Goal: Task Accomplishment & Management: Use online tool/utility

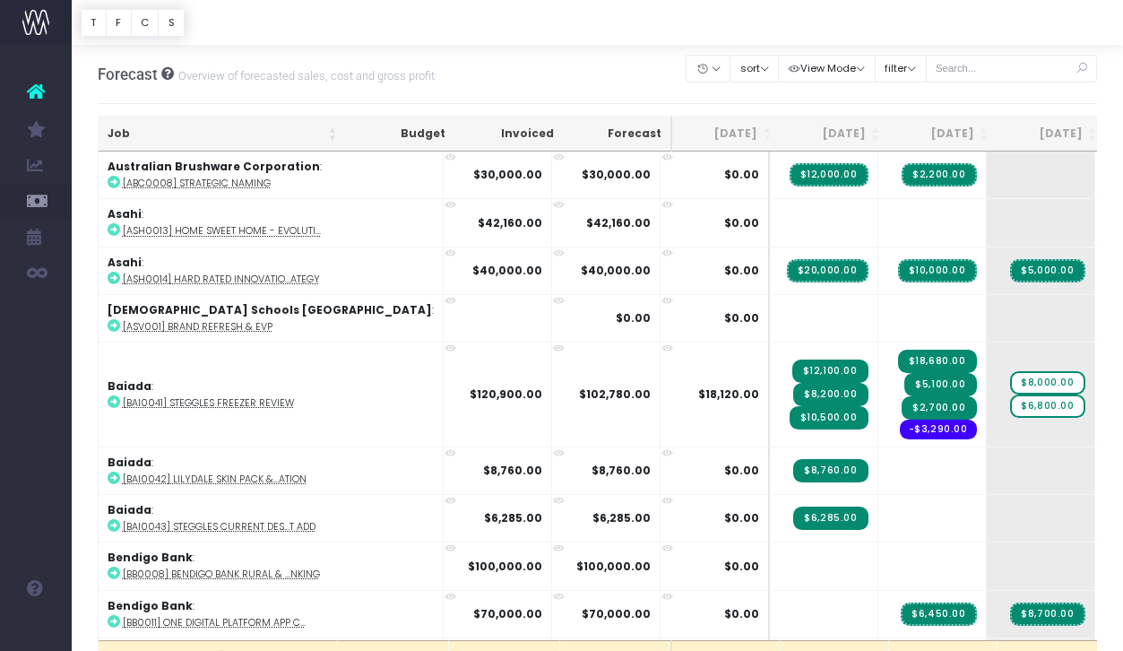
scroll to position [1135, 0]
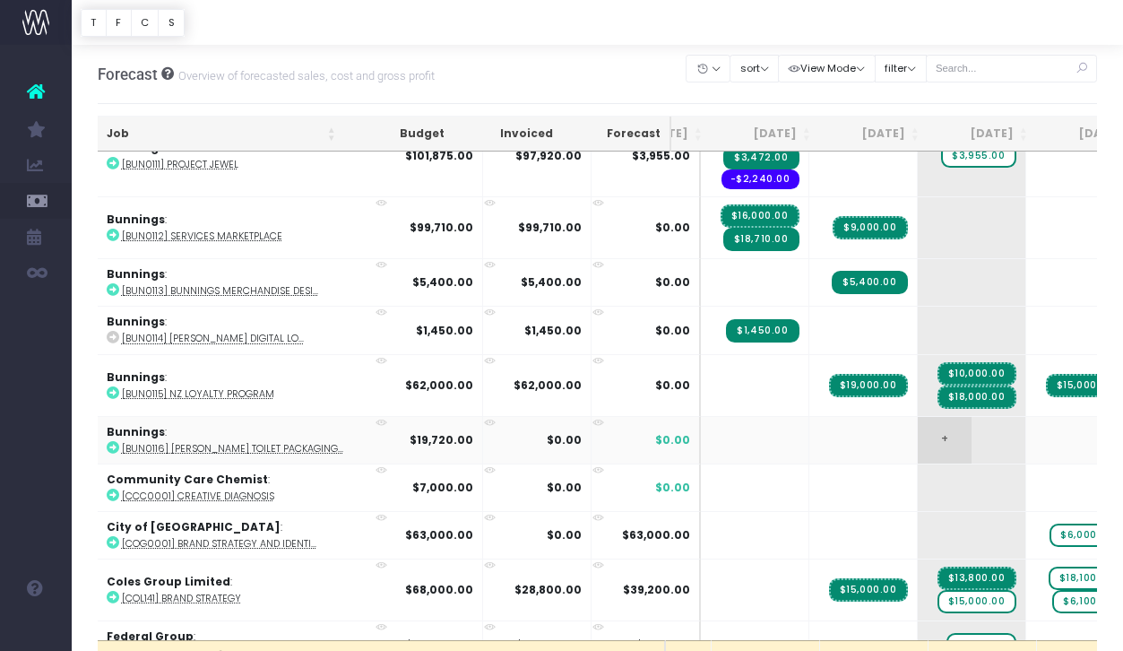
scroll to position [0, 80]
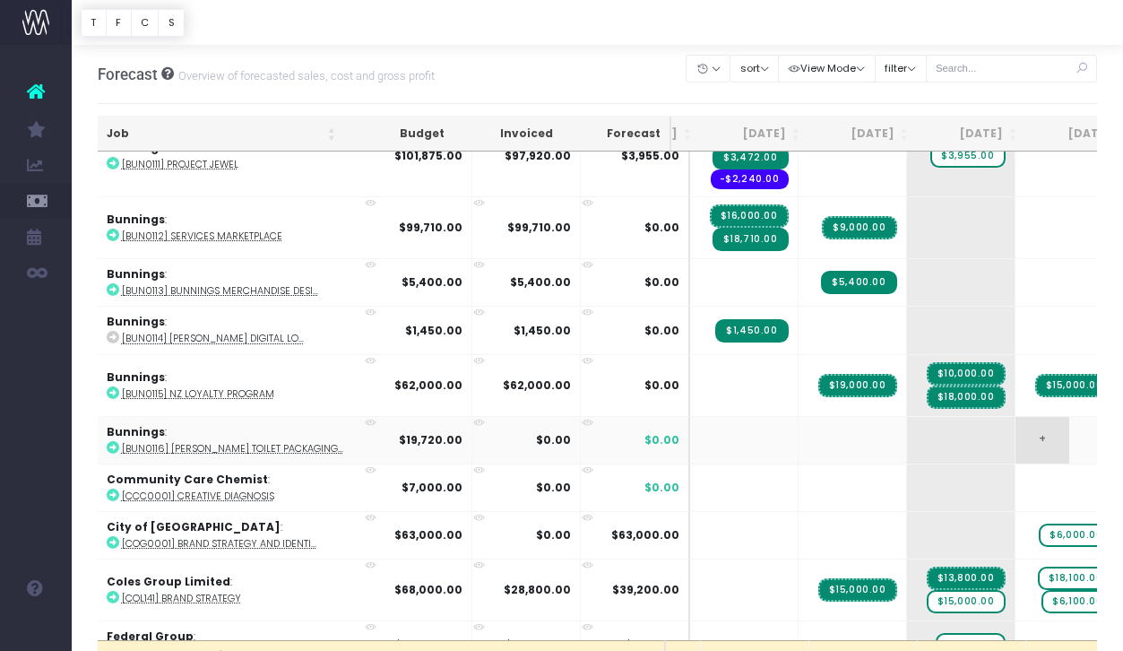
click at [1016, 437] on span "+" at bounding box center [1043, 440] width 54 height 47
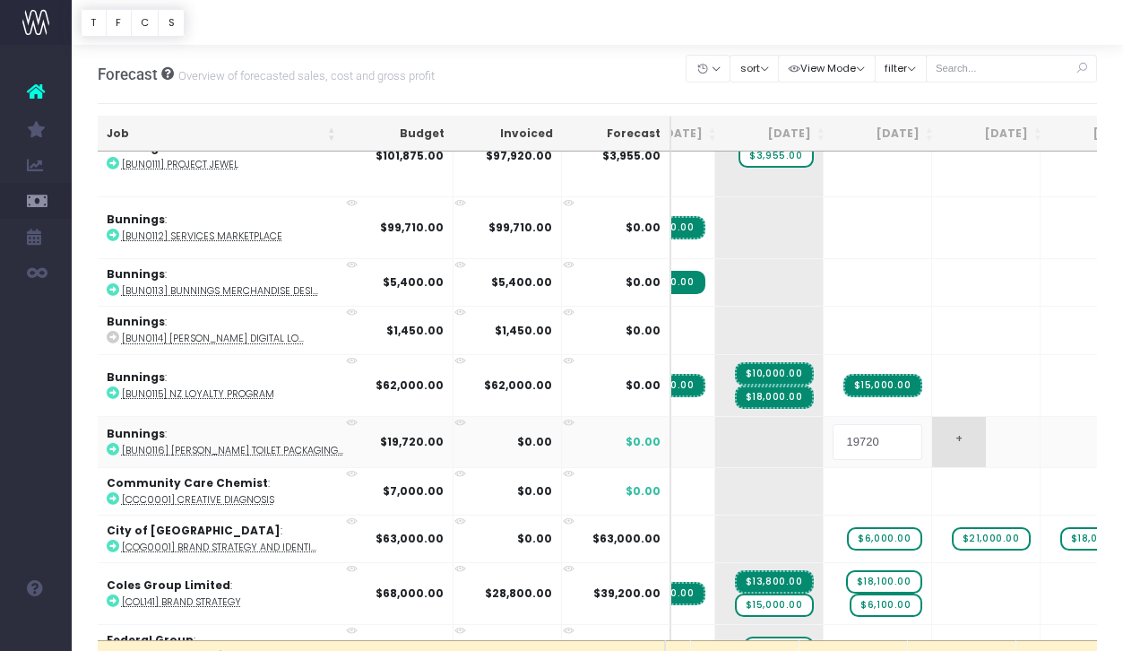
scroll to position [0, 303]
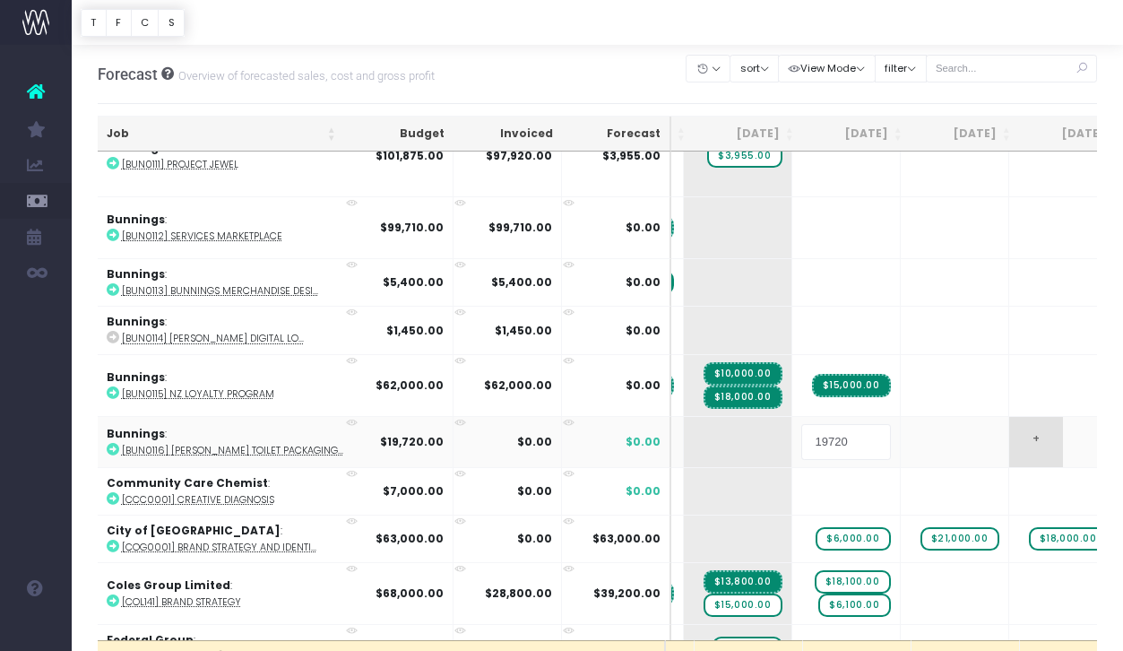
click at [940, 438] on body "Oh my... this is bad. [PERSON_NAME] wasn't able to load this page. Please conta…" at bounding box center [561, 325] width 1123 height 651
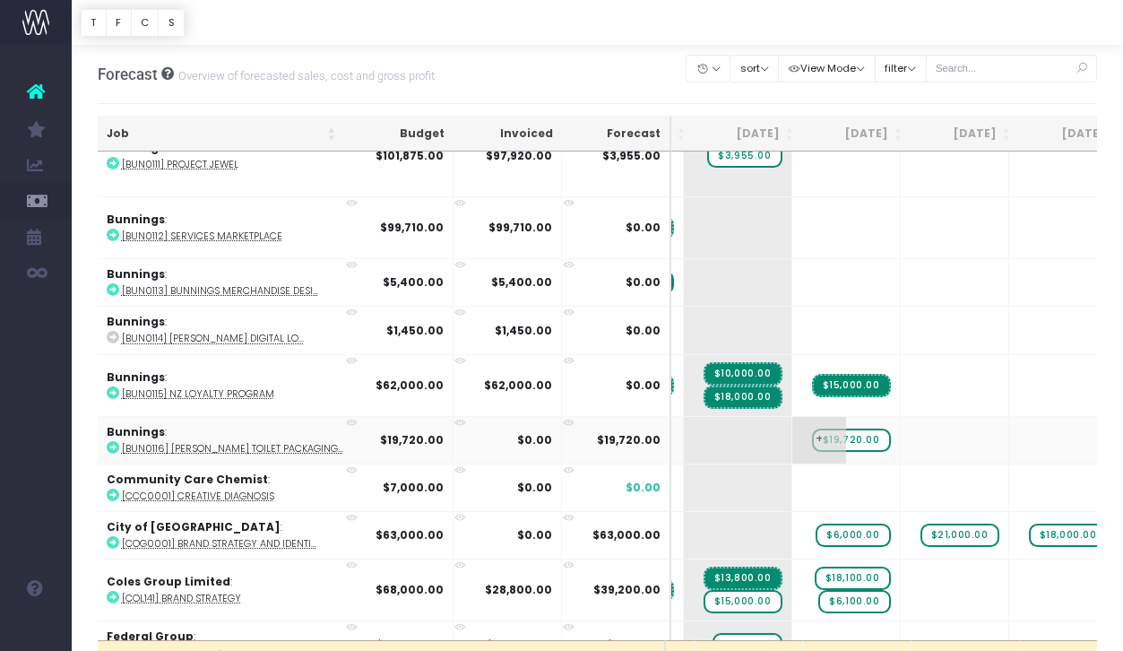
click at [812, 436] on span "$19,720.00" at bounding box center [851, 440] width 79 height 23
click at [812, 437] on span "$19,720.00" at bounding box center [851, 440] width 79 height 23
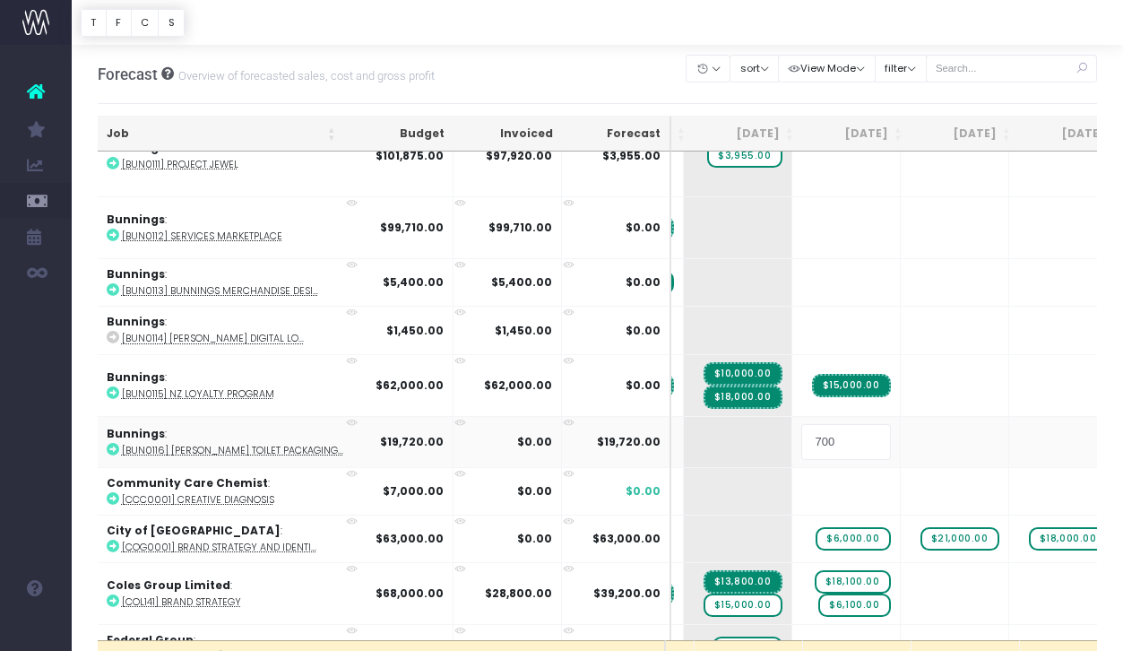
type input "7000"
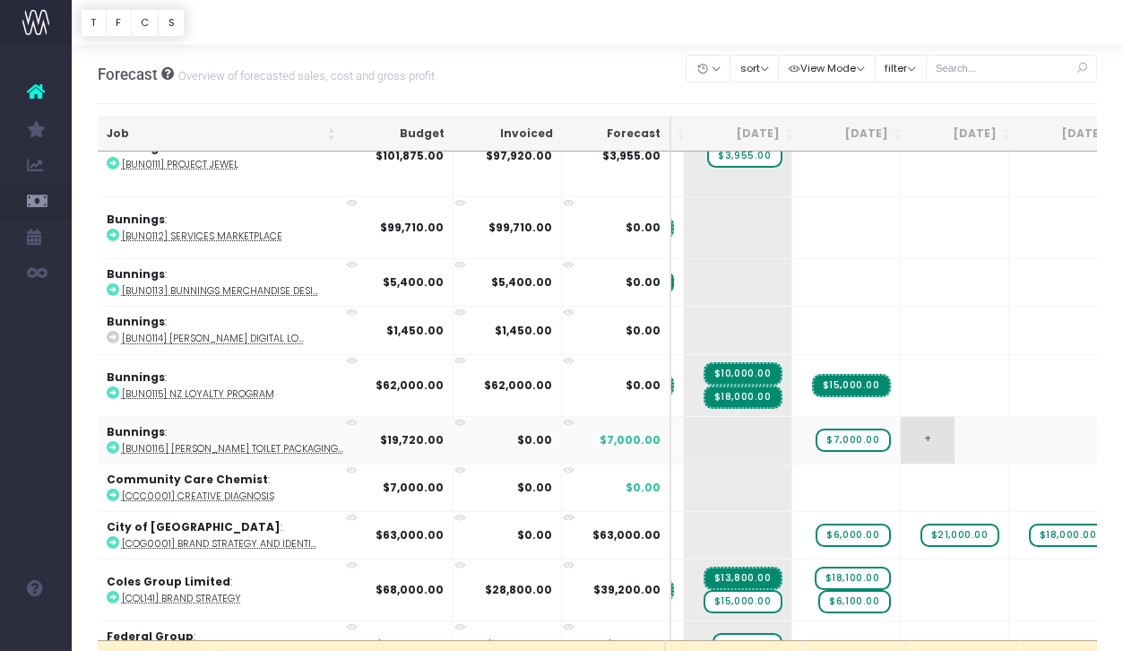
click at [901, 437] on span "+" at bounding box center [928, 440] width 54 height 47
click at [968, 434] on body "Oh my... this is bad. [PERSON_NAME] wasn't able to load this page. Please conta…" at bounding box center [561, 325] width 1123 height 651
click at [946, 437] on div at bounding box center [561, 325] width 1123 height 651
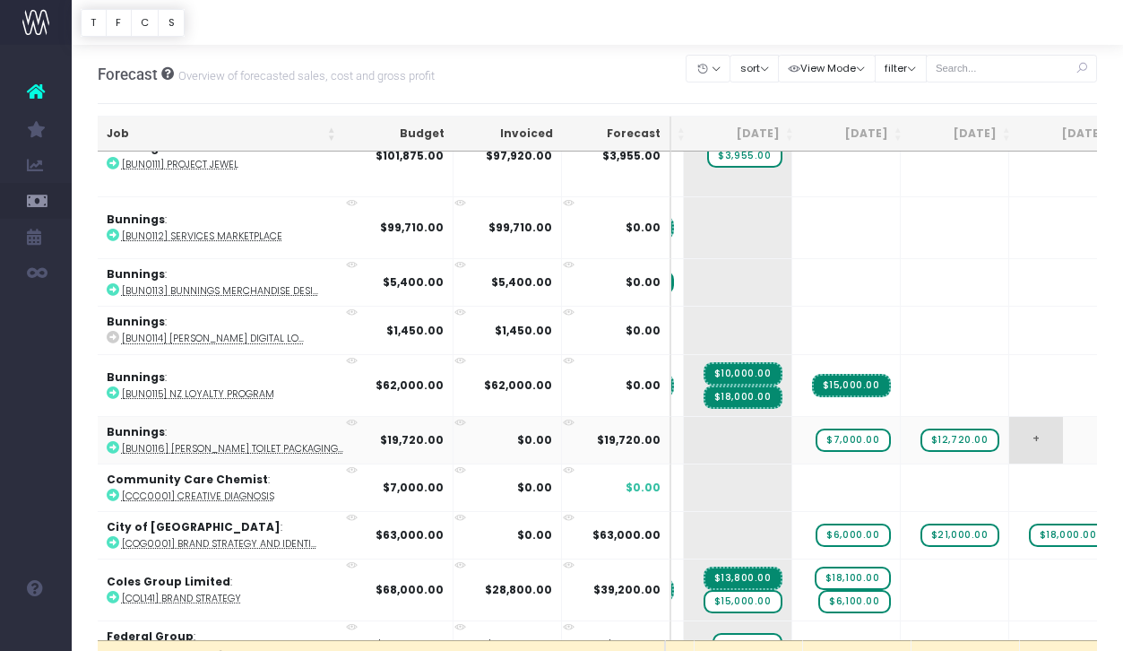
click at [1009, 437] on span "+" at bounding box center [1036, 440] width 54 height 47
click at [921, 437] on span "$12,720.00" at bounding box center [960, 440] width 79 height 23
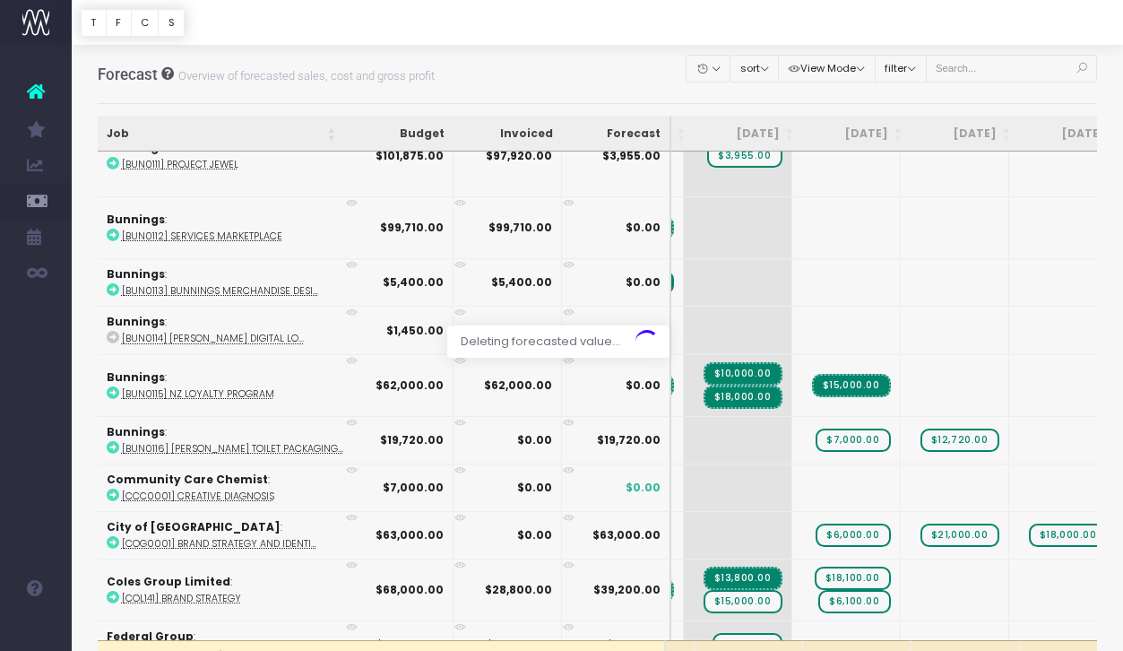
click at [931, 436] on div at bounding box center [561, 325] width 1123 height 651
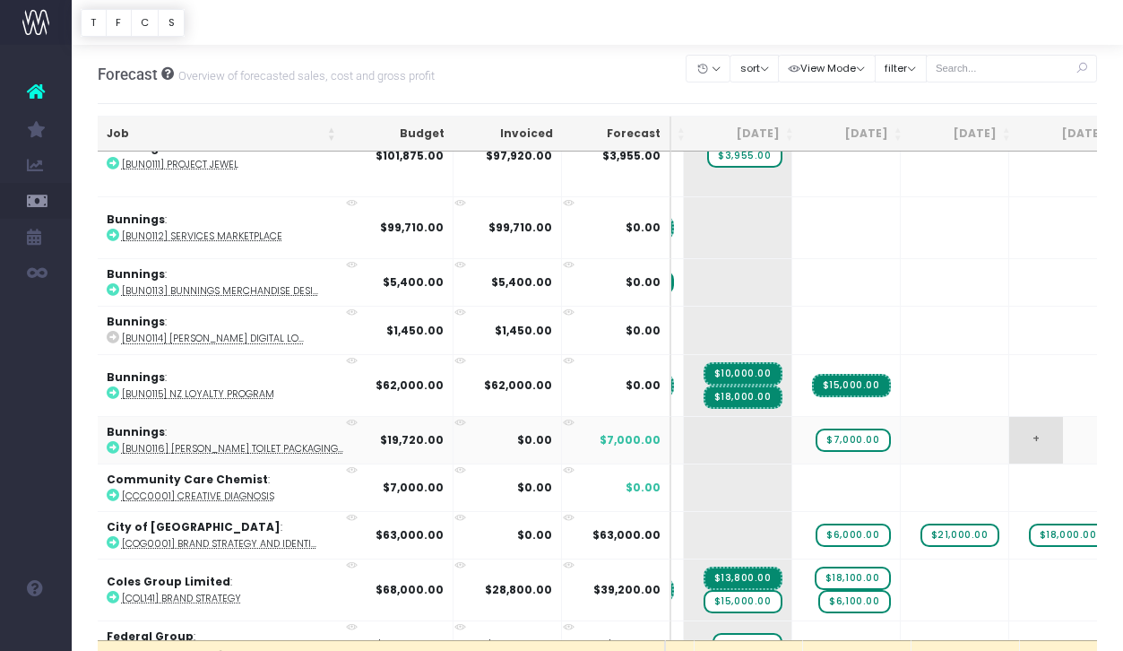
click at [1009, 436] on span "+" at bounding box center [1036, 440] width 54 height 47
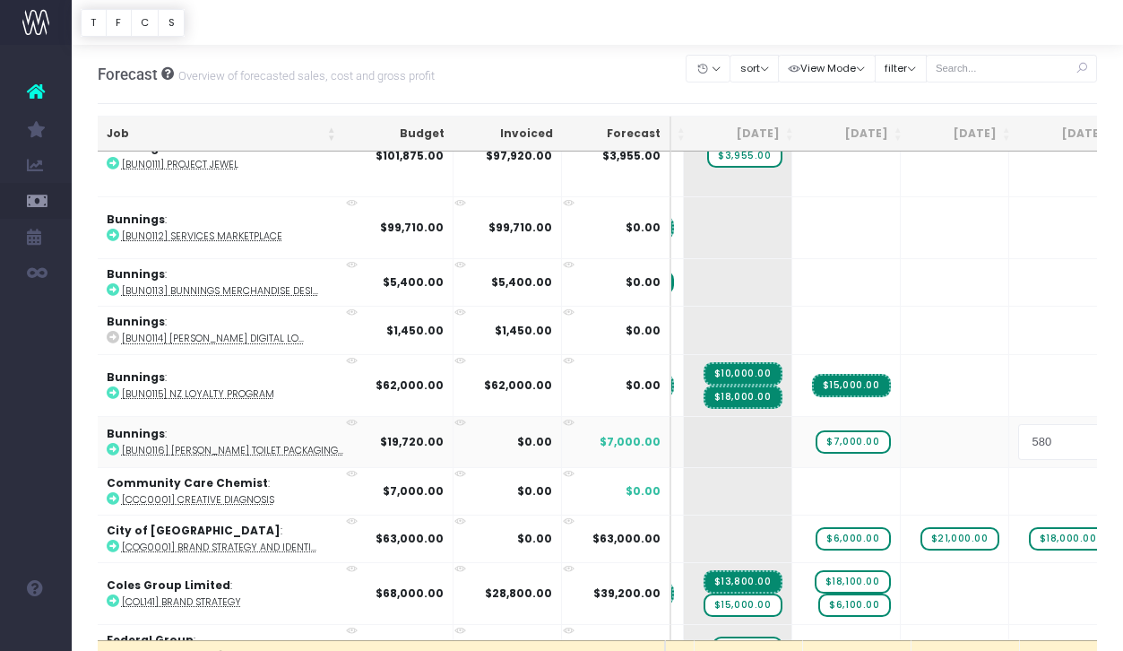
type input "5800"
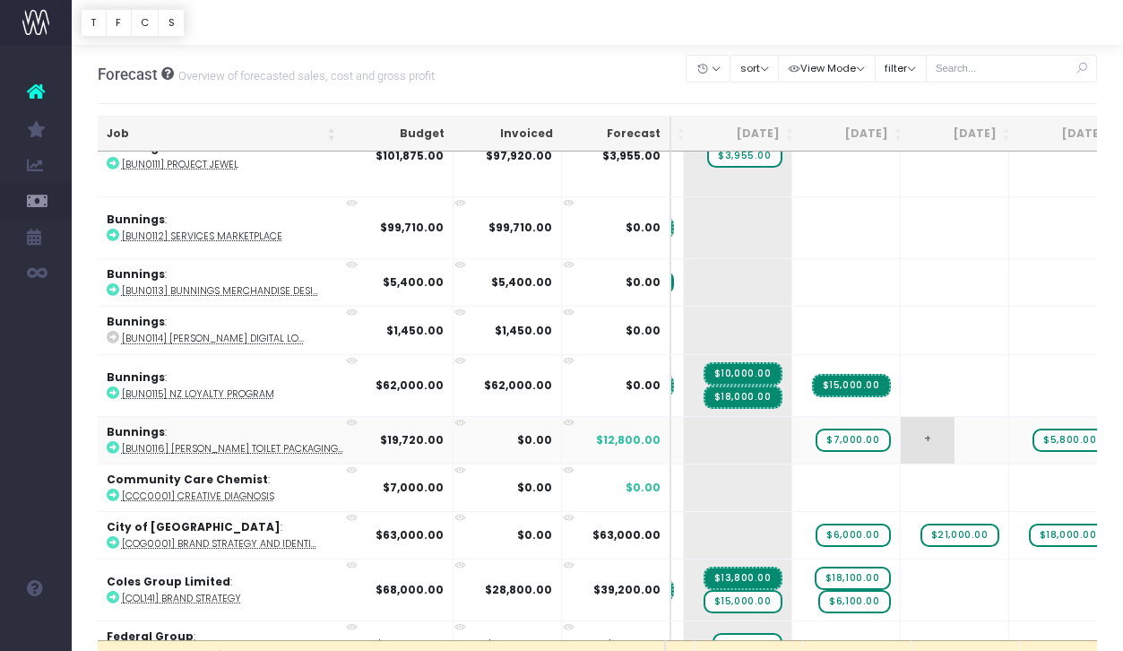
click at [901, 437] on span "+" at bounding box center [928, 440] width 54 height 47
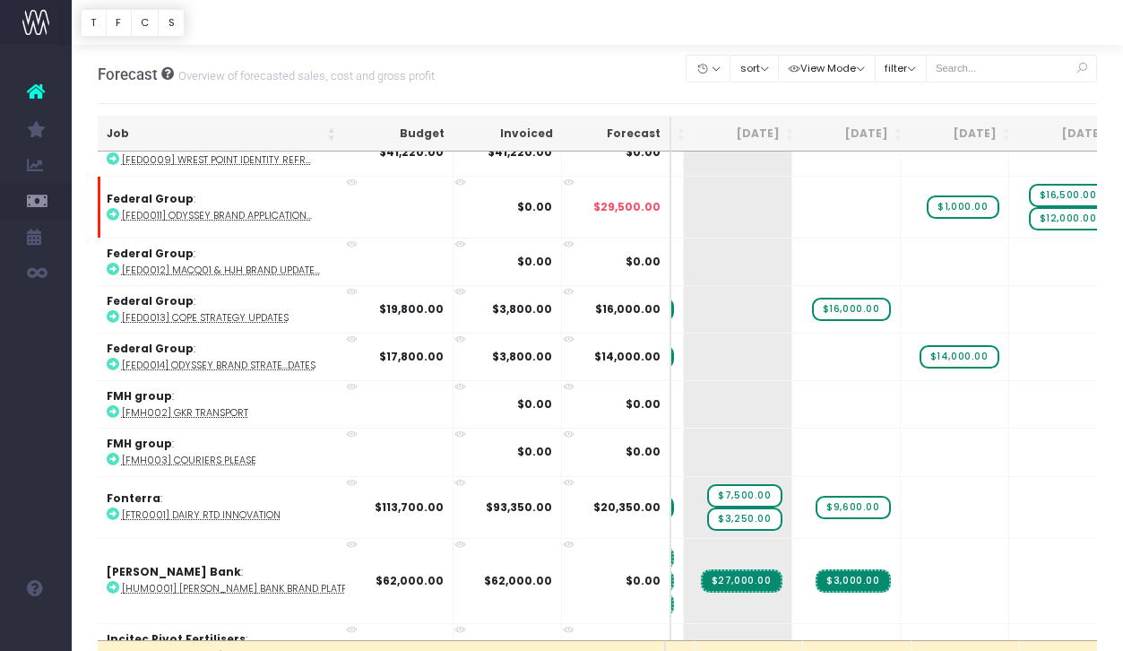
scroll to position [1565, 303]
